Goal: Navigation & Orientation: Go to known website

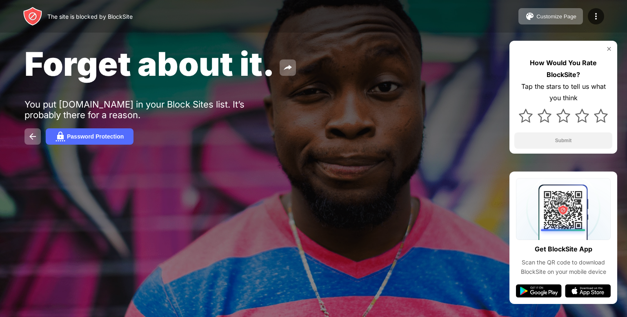
click at [339, 61] on div "Forget about it." at bounding box center [255, 64] width 462 height 40
